Goal: Navigation & Orientation: Find specific page/section

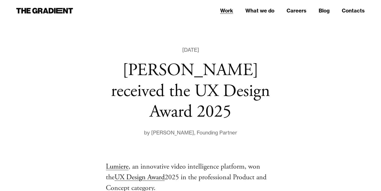
click at [232, 12] on link "Work" at bounding box center [226, 11] width 13 height 8
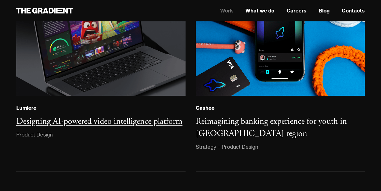
scroll to position [67, 0]
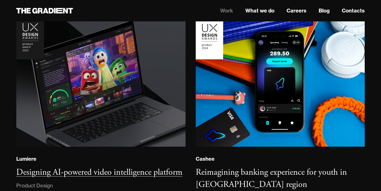
click at [99, 155] on div "Lumiere Designing AI-powered video intelligence platform Product Design" at bounding box center [100, 172] width 169 height 35
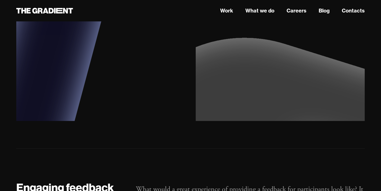
scroll to position [1321, 0]
